Goal: Use online tool/utility: Utilize a website feature to perform a specific function

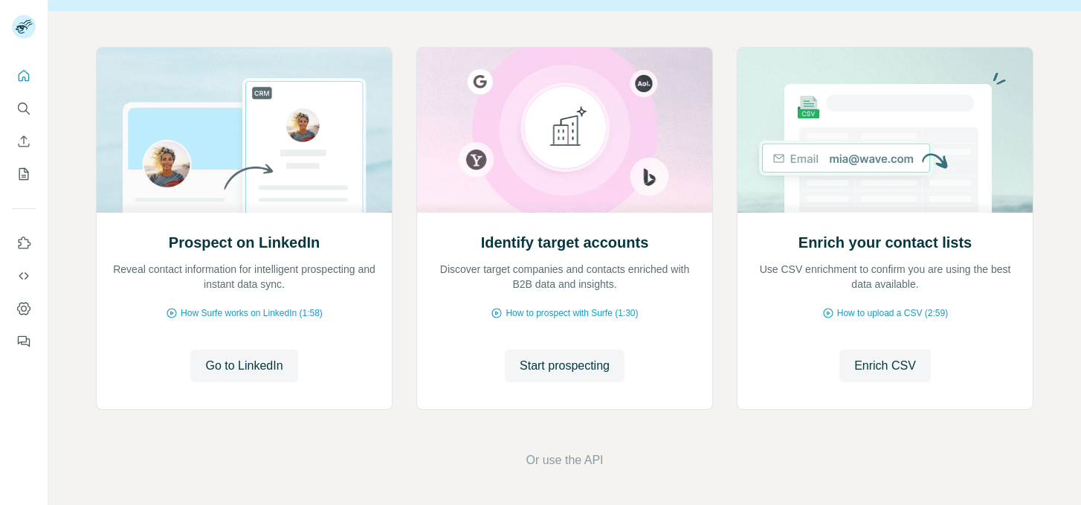
scroll to position [132, 0]
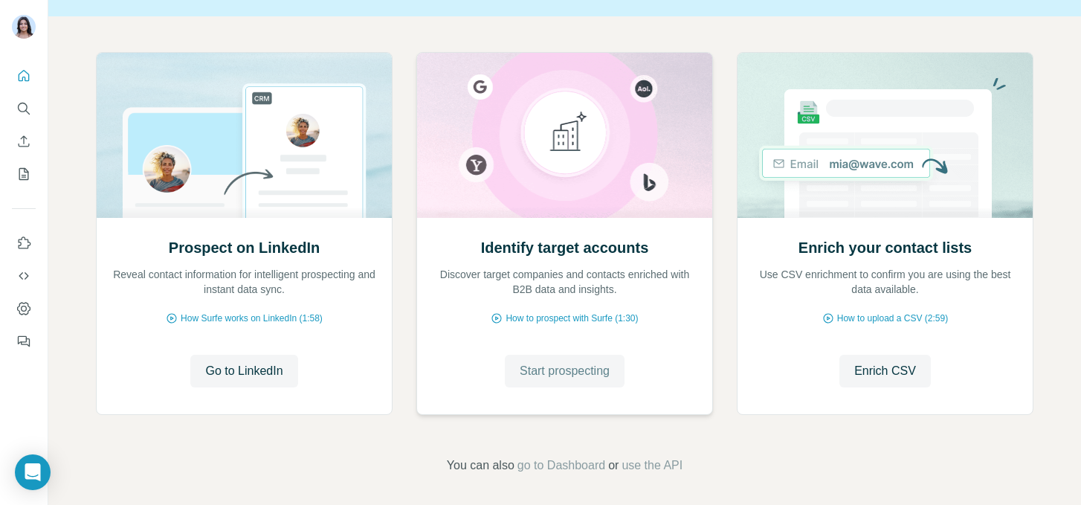
click at [547, 382] on button "Start prospecting" at bounding box center [565, 371] width 120 height 33
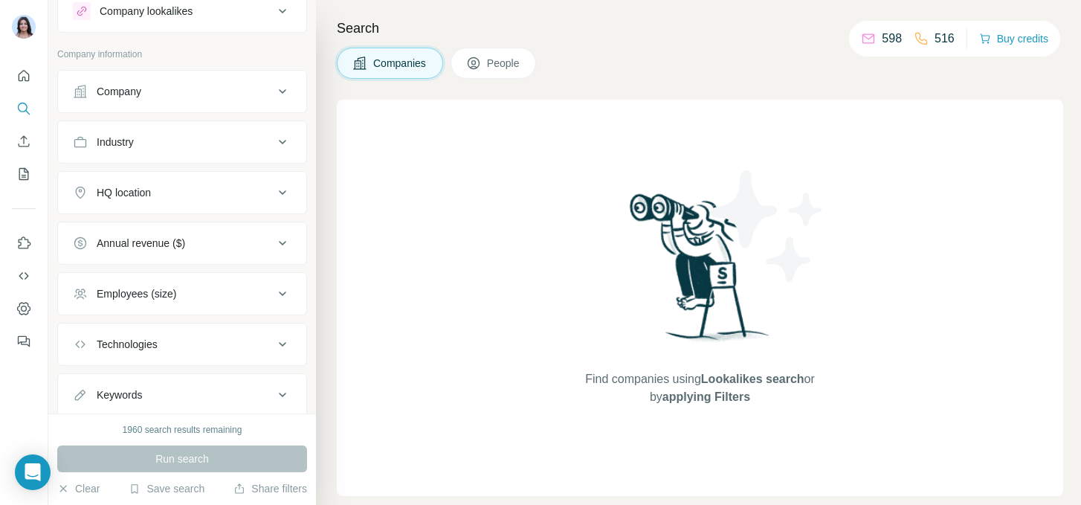
scroll to position [51, 0]
click at [159, 91] on div "Company" at bounding box center [173, 90] width 201 height 15
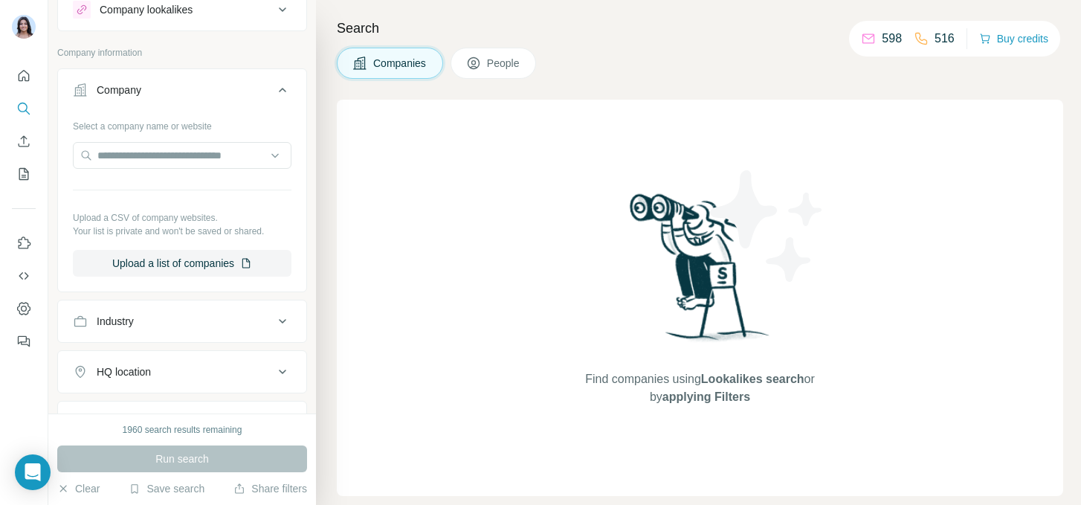
click at [474, 57] on icon at bounding box center [473, 63] width 15 height 15
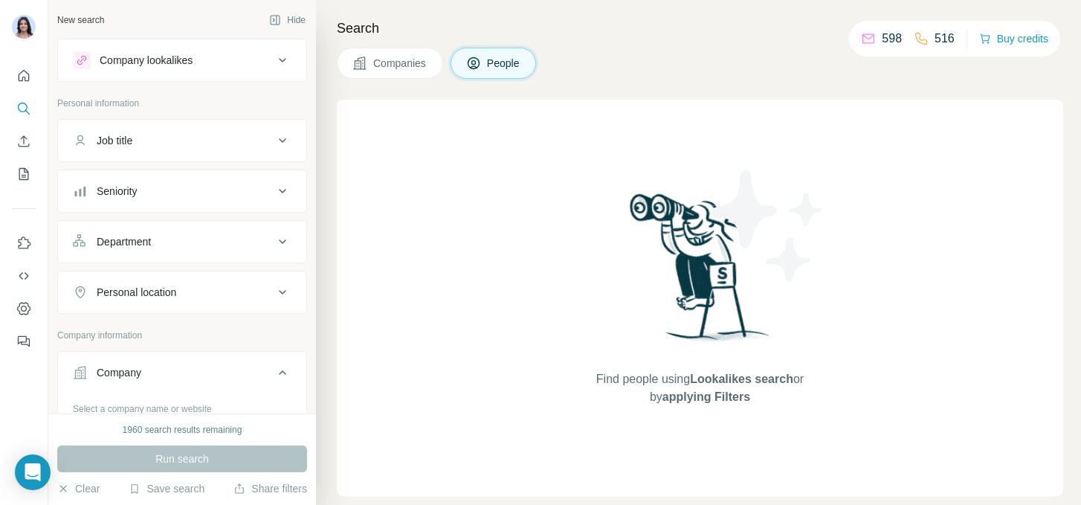
click at [405, 73] on button "Companies" at bounding box center [390, 63] width 106 height 31
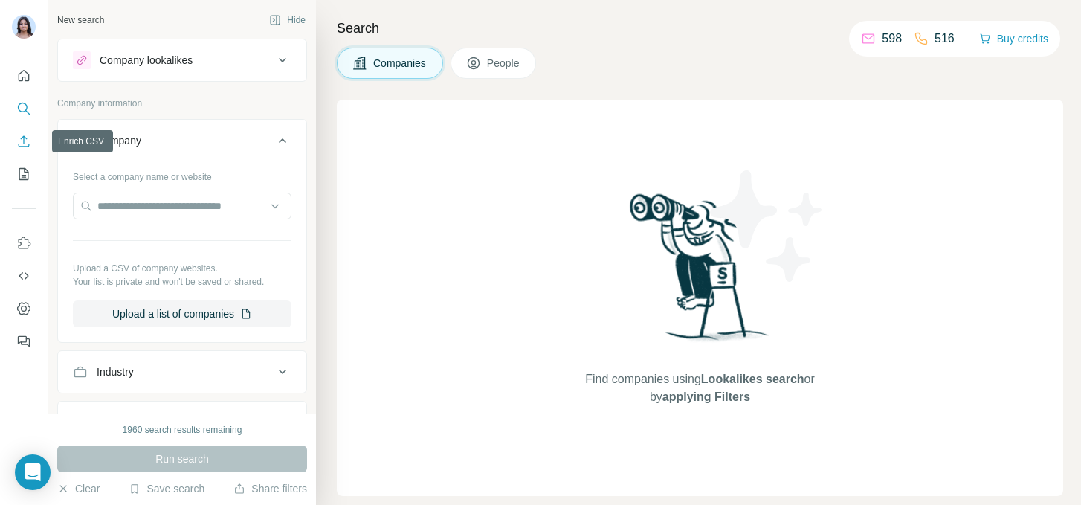
click at [25, 138] on icon "Enrich CSV" at bounding box center [23, 141] width 15 height 15
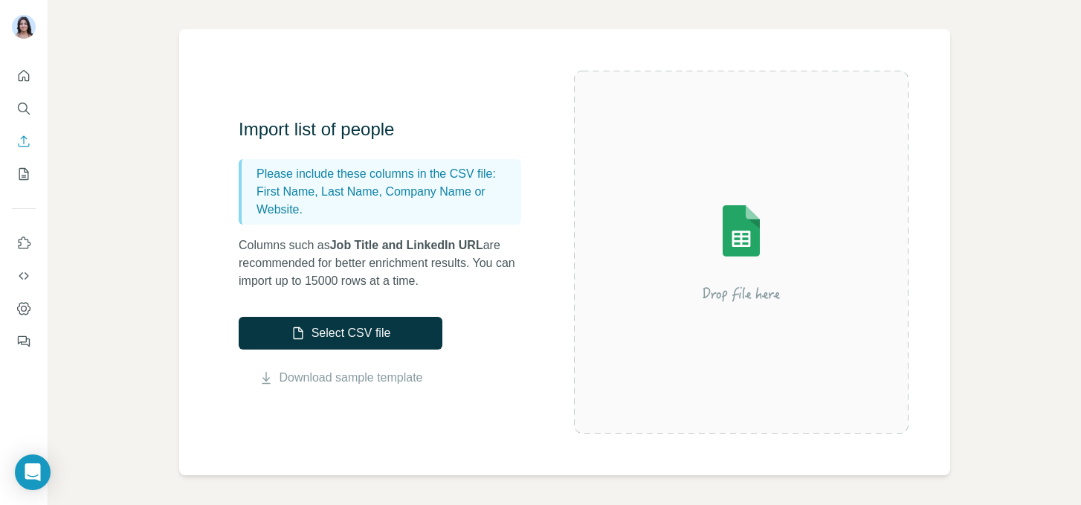
scroll to position [89, 0]
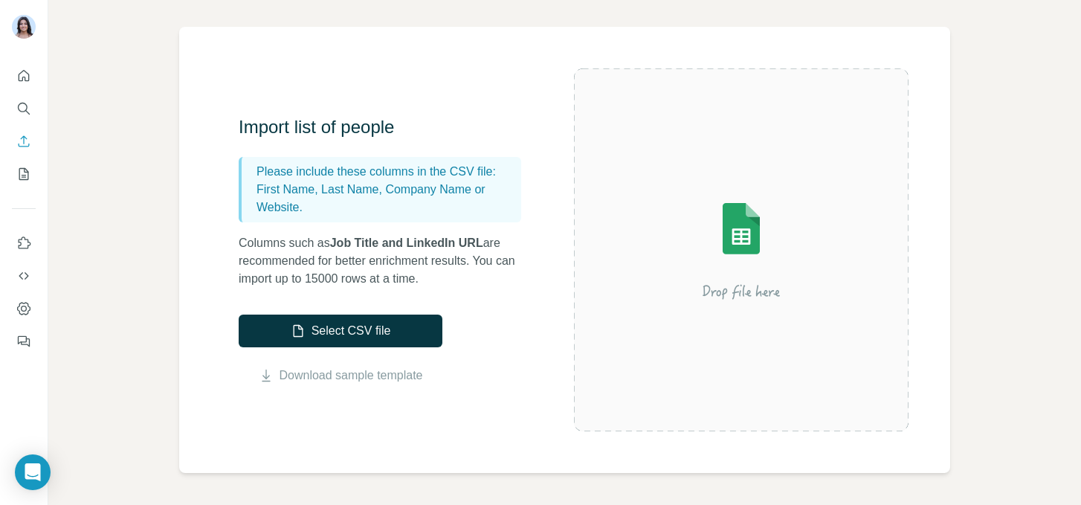
click at [492, 257] on p "Columns such as Job Title and LinkedIn URL are recommended for better enrichmen…" at bounding box center [387, 261] width 297 height 54
